Goal: Information Seeking & Learning: Get advice/opinions

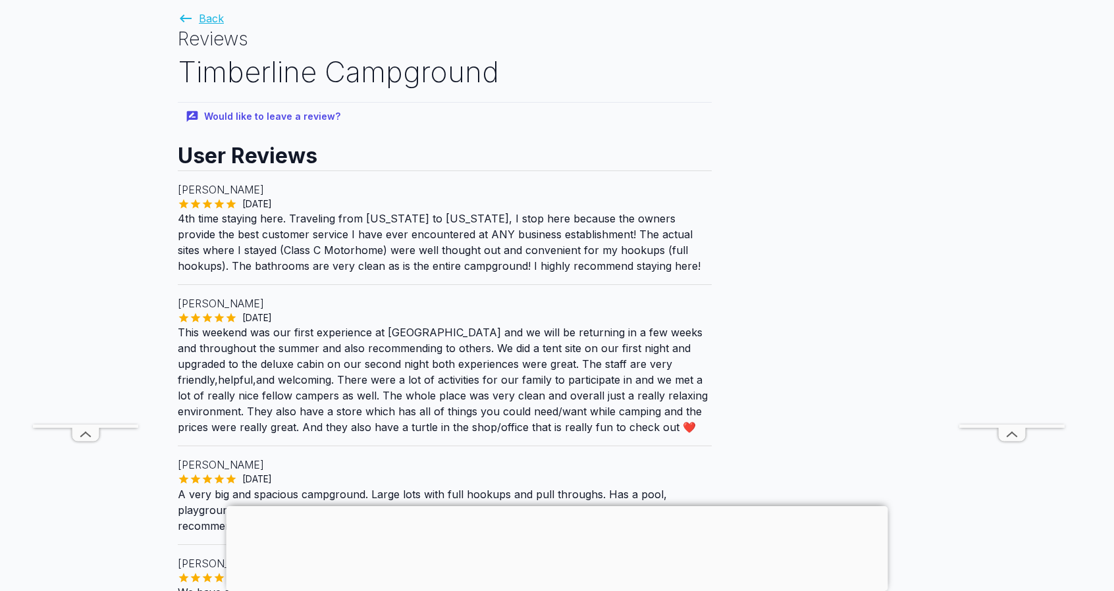
click at [182, 16] on icon at bounding box center [186, 18] width 12 height 8
